Goal: Feedback & Contribution: Leave review/rating

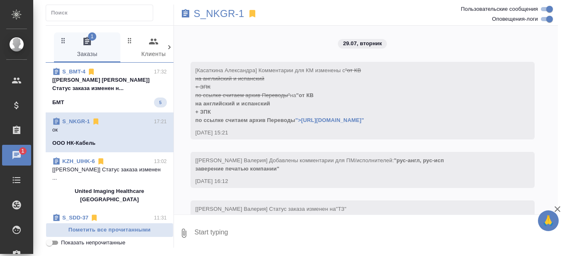
scroll to position [8973, 0]
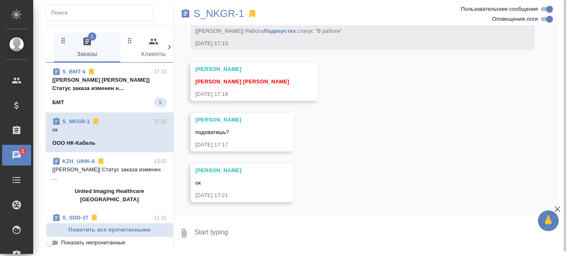
click at [128, 85] on p "[[PERSON_NAME]] Статус заказа изменен н..." at bounding box center [109, 84] width 115 height 17
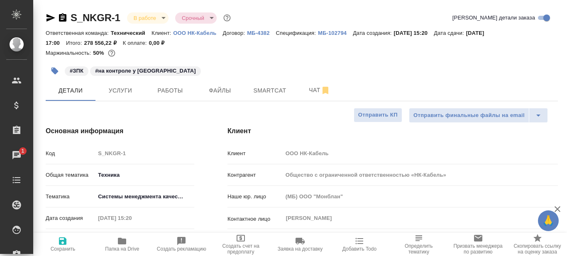
select select "RU"
click at [177, 88] on span "Работы" at bounding box center [170, 90] width 40 height 10
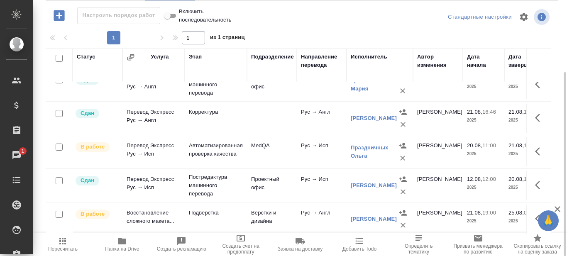
scroll to position [124, 0]
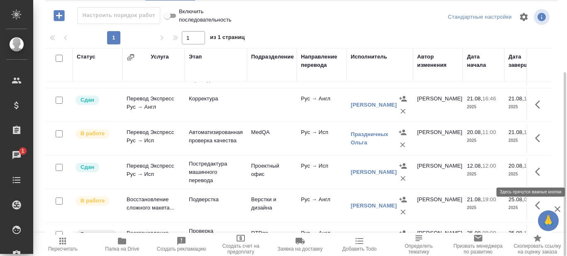
click at [535, 172] on icon "button" at bounding box center [537, 172] width 5 height 8
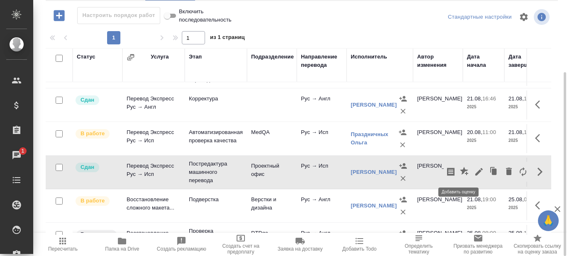
click at [460, 171] on icon "button" at bounding box center [464, 171] width 8 height 8
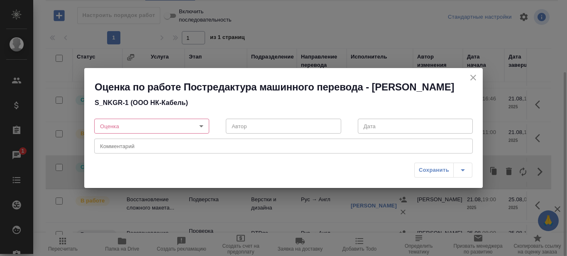
click at [199, 136] on body "🙏 .cls-1 fill:#fff; AWATERA Prazdnichnykh Olga Клиенты Спецификации Заказы 1 Ча…" at bounding box center [283, 128] width 567 height 256
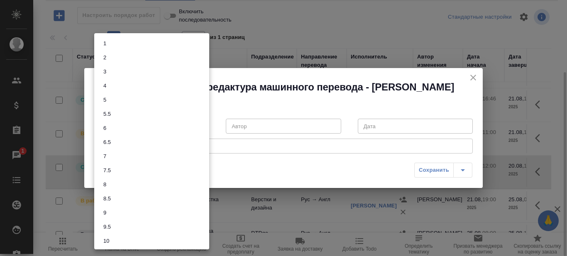
click at [129, 126] on li "6" at bounding box center [151, 128] width 115 height 14
type input "6"
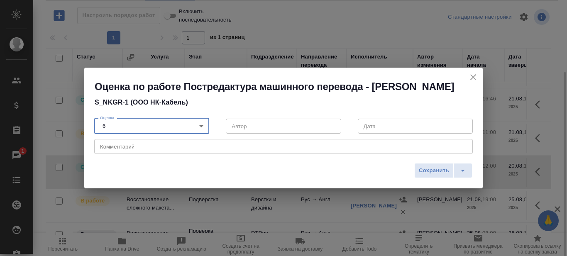
click at [152, 150] on textarea at bounding box center [283, 147] width 367 height 6
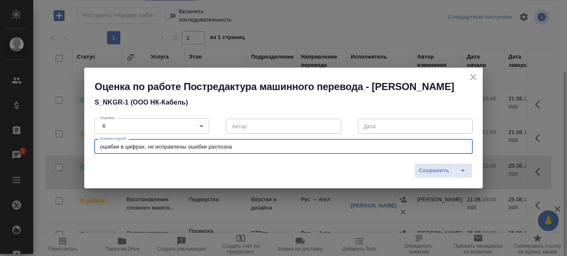
click at [188, 150] on textarea "ошибки в цифрах, не исправлены ошибки распозна" at bounding box center [283, 147] width 367 height 6
click at [287, 150] on textarea "ошибки в цифрах, не исправлены переведенные МТ ошибки распозна" at bounding box center [283, 147] width 367 height 6
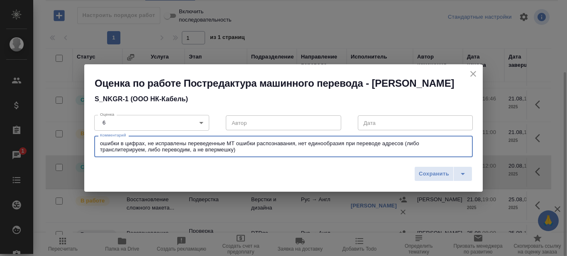
click at [217, 153] on textarea "ошибки в цифрах, не исправлены переведенные МТ ошибки распознавания, нет единоо…" at bounding box center [283, 146] width 367 height 13
click at [251, 153] on textarea "ошибки в цифрах, не исправлены переведенные МТ ошибки распознавания, нет единоо…" at bounding box center [283, 146] width 367 height 13
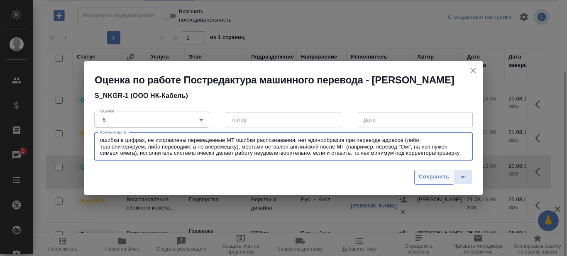
type textarea "ошибки в цифрах, не исправлены переведенные МТ ошибки распознавания, нет единоо…"
click at [436, 182] on span "Сохранить" at bounding box center [434, 177] width 30 height 10
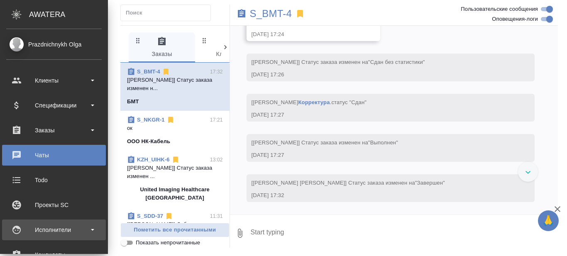
scroll to position [41, 0]
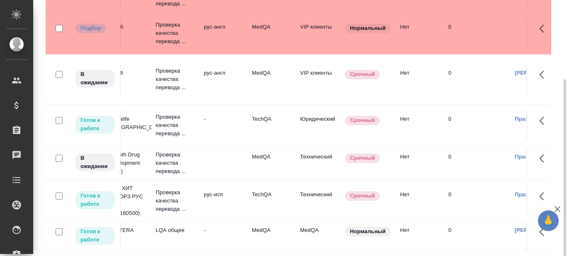
scroll to position [89, 0]
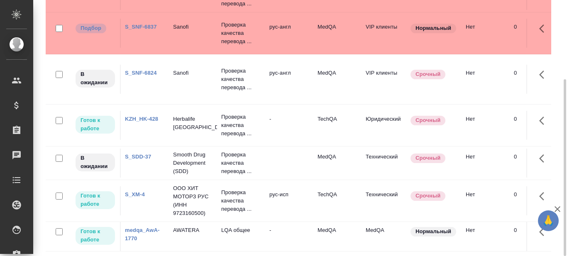
click at [143, 116] on link "KZH_HK-428" at bounding box center [141, 119] width 33 height 6
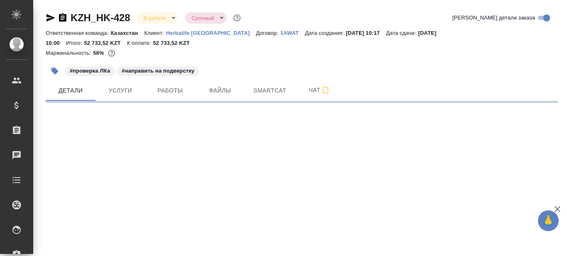
select select "RU"
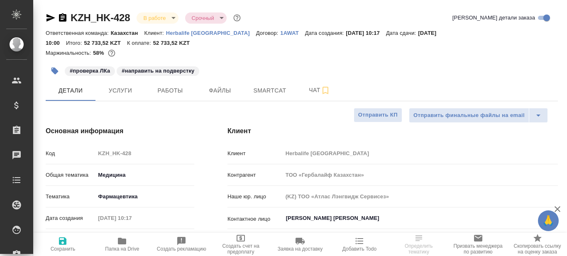
type textarea "x"
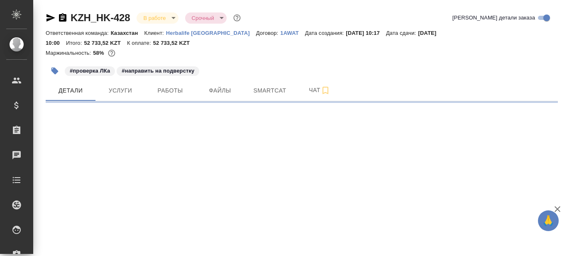
select select "RU"
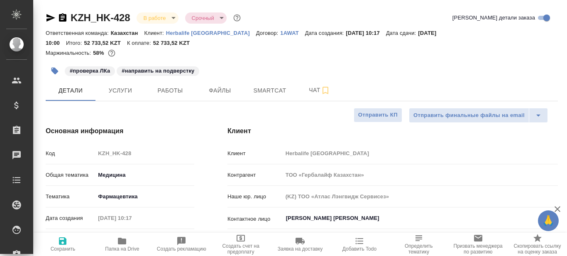
type textarea "x"
click at [173, 92] on span "Работы" at bounding box center [170, 90] width 40 height 10
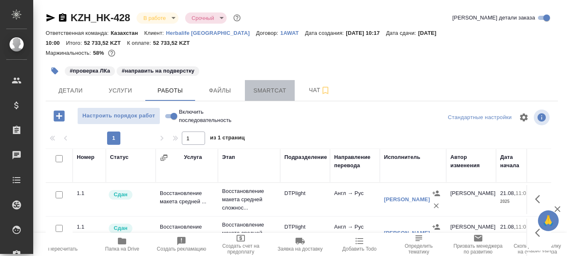
click at [264, 90] on span "Smartcat" at bounding box center [270, 90] width 40 height 10
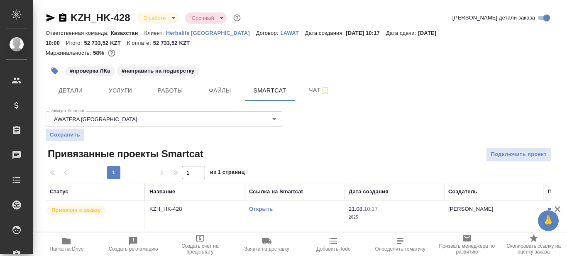
scroll to position [2, 0]
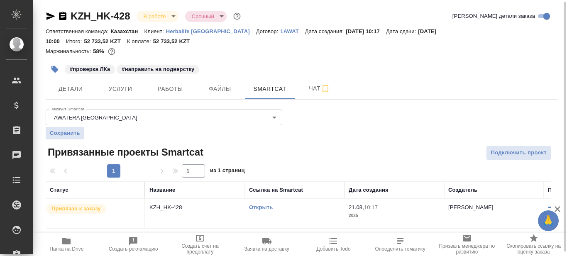
click at [259, 207] on link "Открыть" at bounding box center [261, 207] width 24 height 6
click at [266, 205] on link "Открыть" at bounding box center [261, 207] width 24 height 6
click at [77, 88] on span "Детали" at bounding box center [71, 89] width 40 height 10
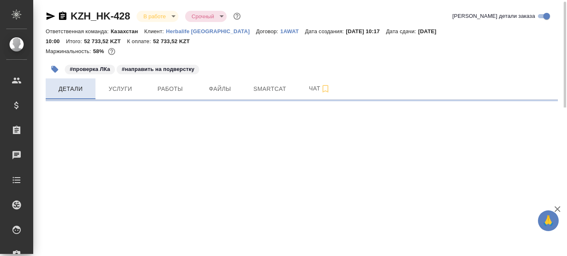
select select "RU"
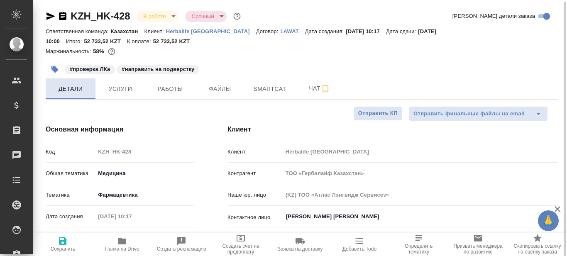
type textarea "x"
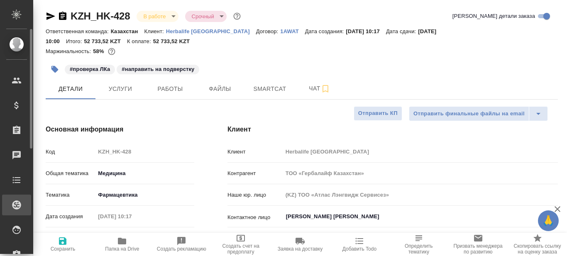
type textarea "x"
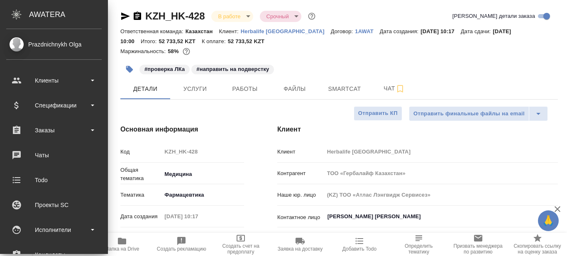
type textarea "x"
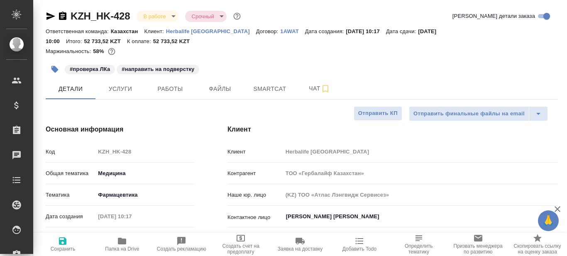
type textarea "x"
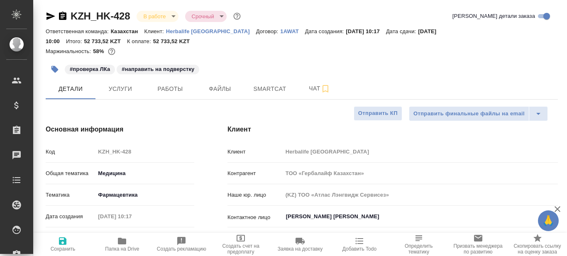
type textarea "x"
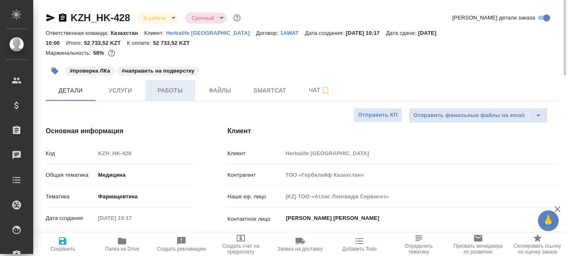
click at [178, 90] on span "Работы" at bounding box center [170, 90] width 40 height 10
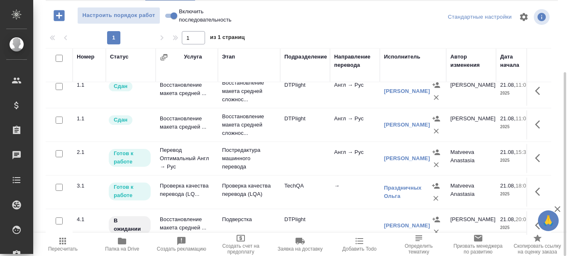
scroll to position [56, 0]
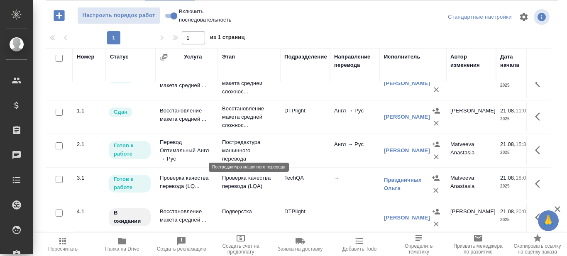
click at [240, 140] on p "Постредактура машинного перевода" at bounding box center [249, 150] width 54 height 25
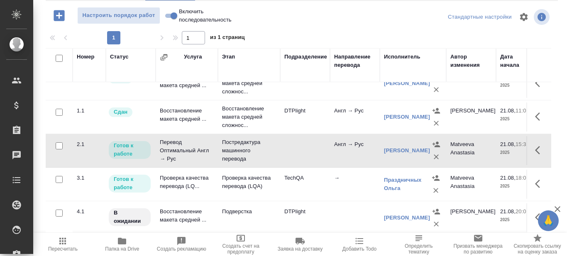
scroll to position [0, 0]
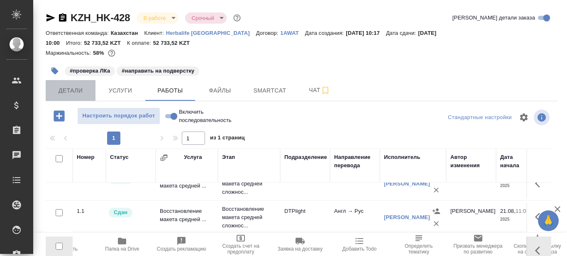
click at [70, 90] on span "Детали" at bounding box center [71, 90] width 40 height 10
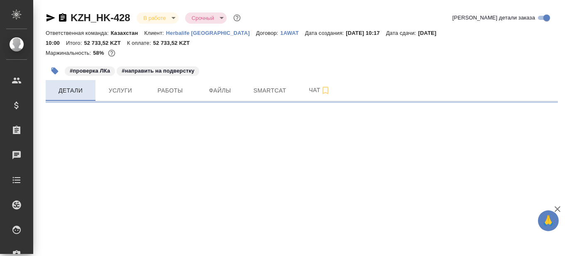
select select "RU"
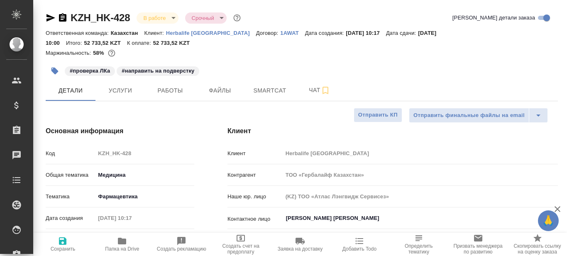
type textarea "x"
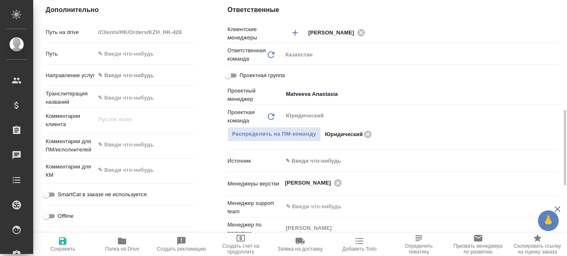
scroll to position [456, 0]
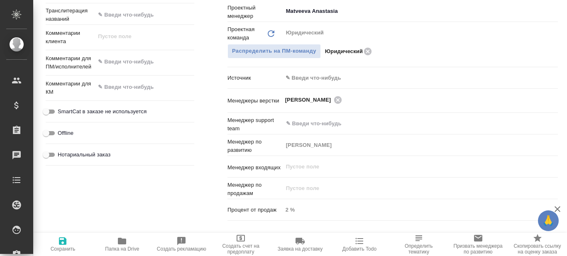
type textarea "x"
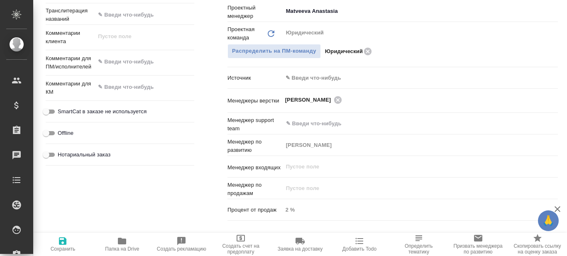
type textarea "x"
click at [121, 245] on icon "button" at bounding box center [122, 241] width 10 height 10
type textarea "x"
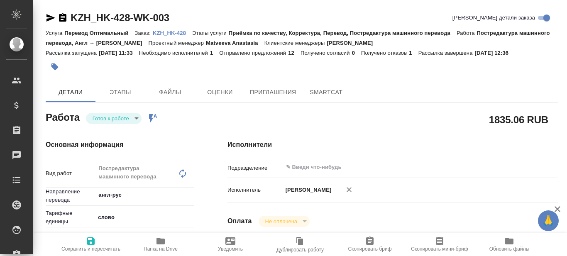
type textarea "x"
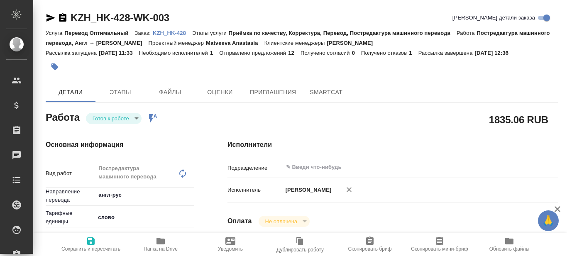
type textarea "x"
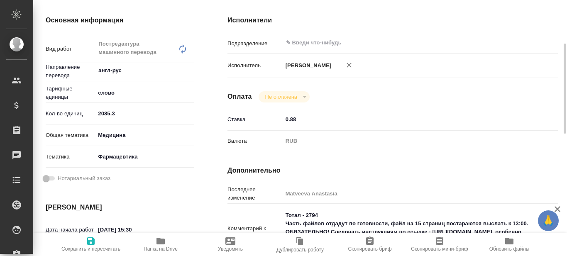
type textarea "x"
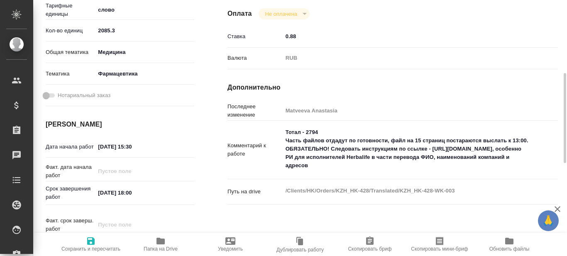
type textarea "x"
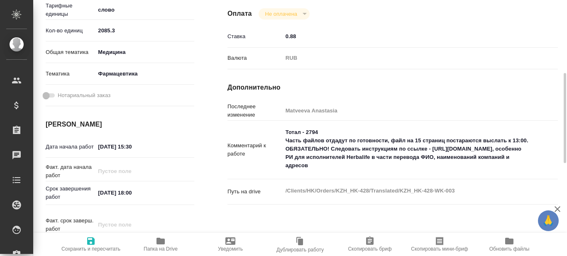
scroll to position [249, 0]
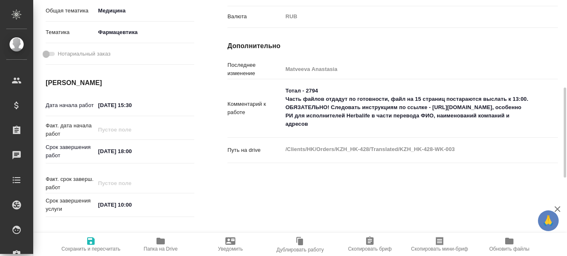
type textarea "x"
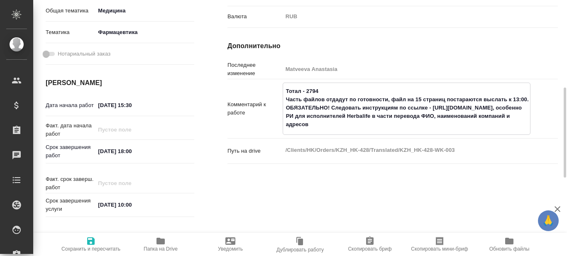
drag, startPoint x: 286, startPoint y: 124, endPoint x: 407, endPoint y: 125, distance: 120.7
click at [407, 125] on textarea "Тотал - 2794 Часть файлов отдадут по готовности, файл на 15 страниц постараются…" at bounding box center [406, 107] width 247 height 47
type textarea "x"
